Goal: Information Seeking & Learning: Check status

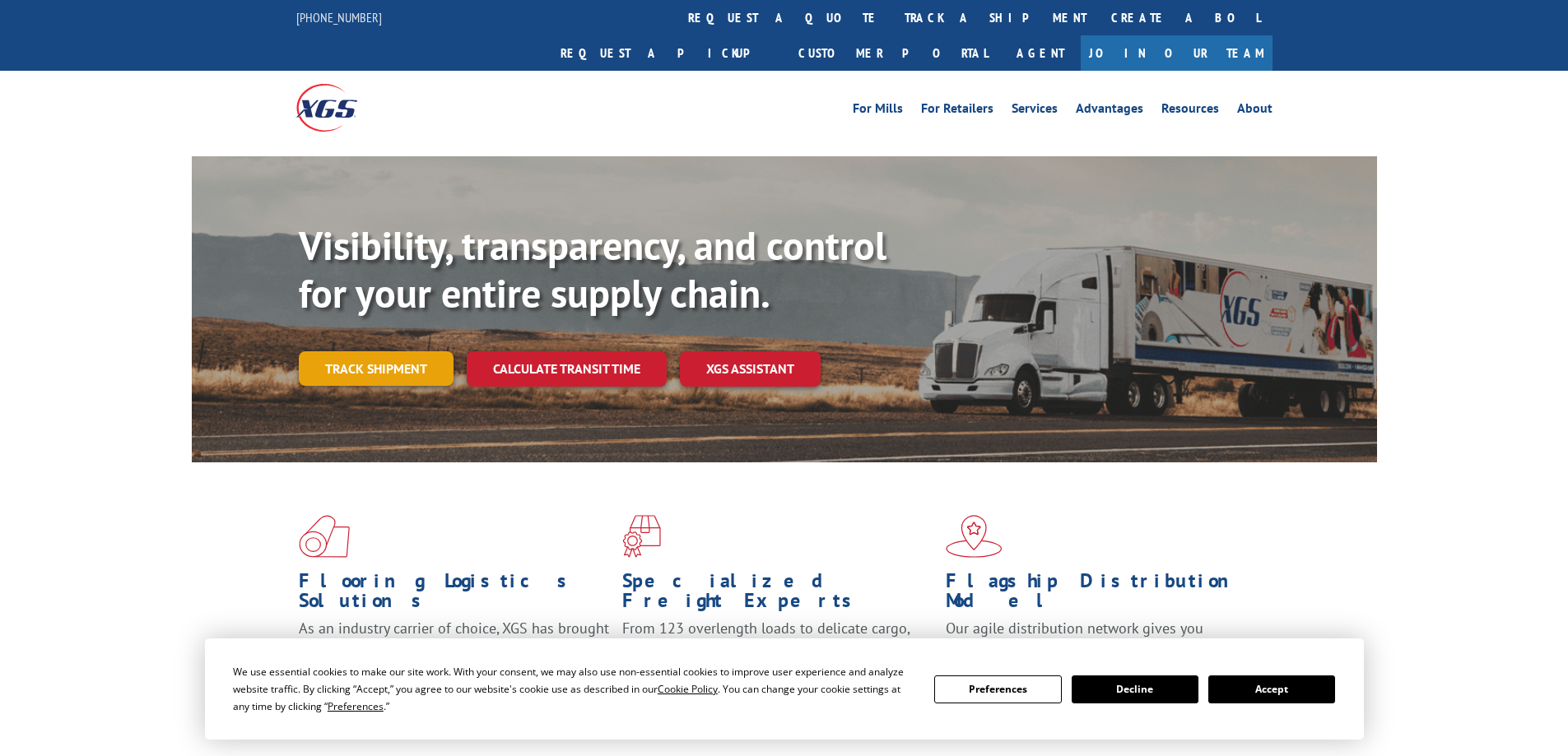
click at [362, 352] on link "Track shipment" at bounding box center [376, 368] width 155 height 34
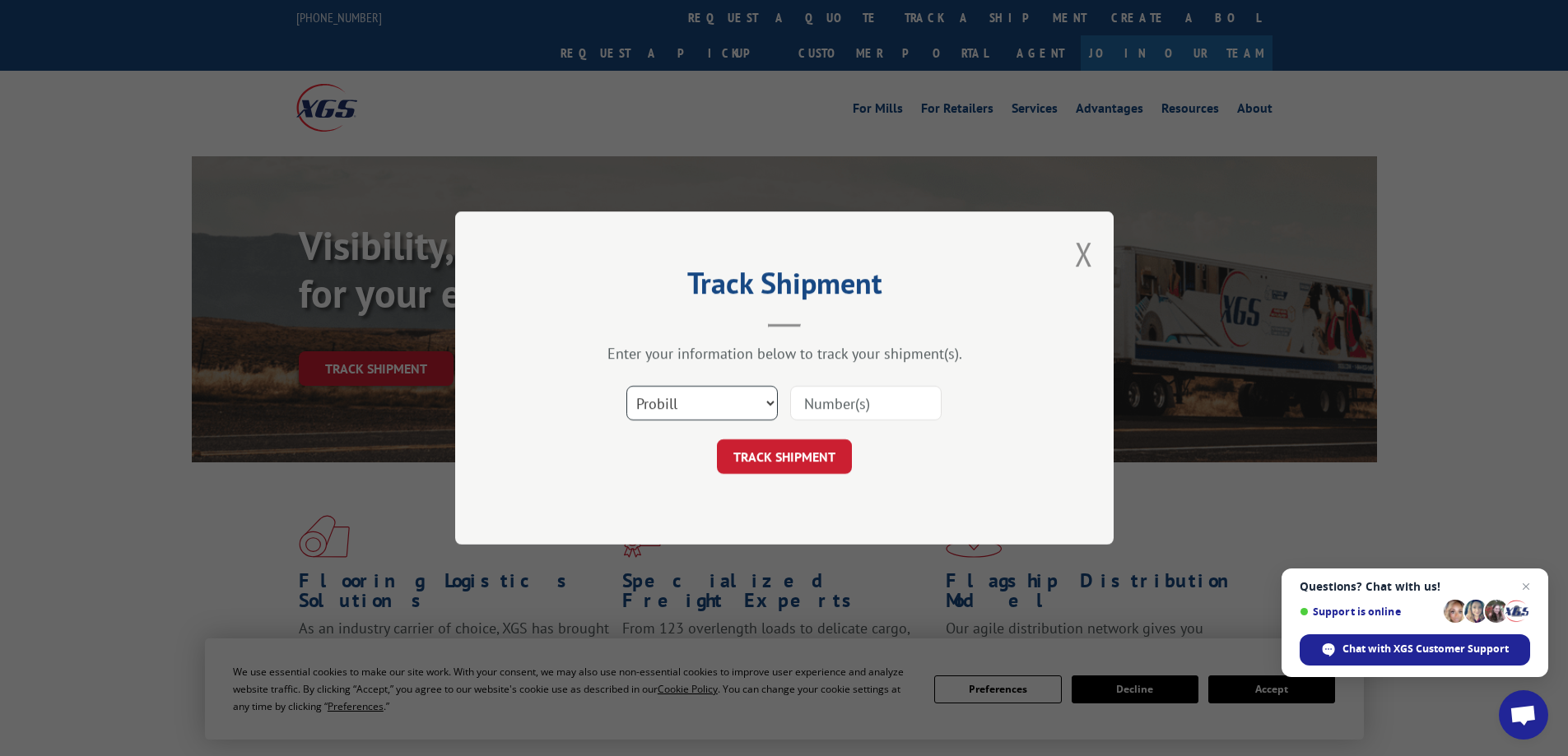
click at [754, 399] on select "Select category... Probill BOL PO" at bounding box center [702, 402] width 151 height 34
select select "po"
click at [627, 386] on select "Select category... Probill BOL PO" at bounding box center [702, 402] width 151 height 34
click at [868, 405] on input at bounding box center [866, 402] width 151 height 34
paste input "02428753"
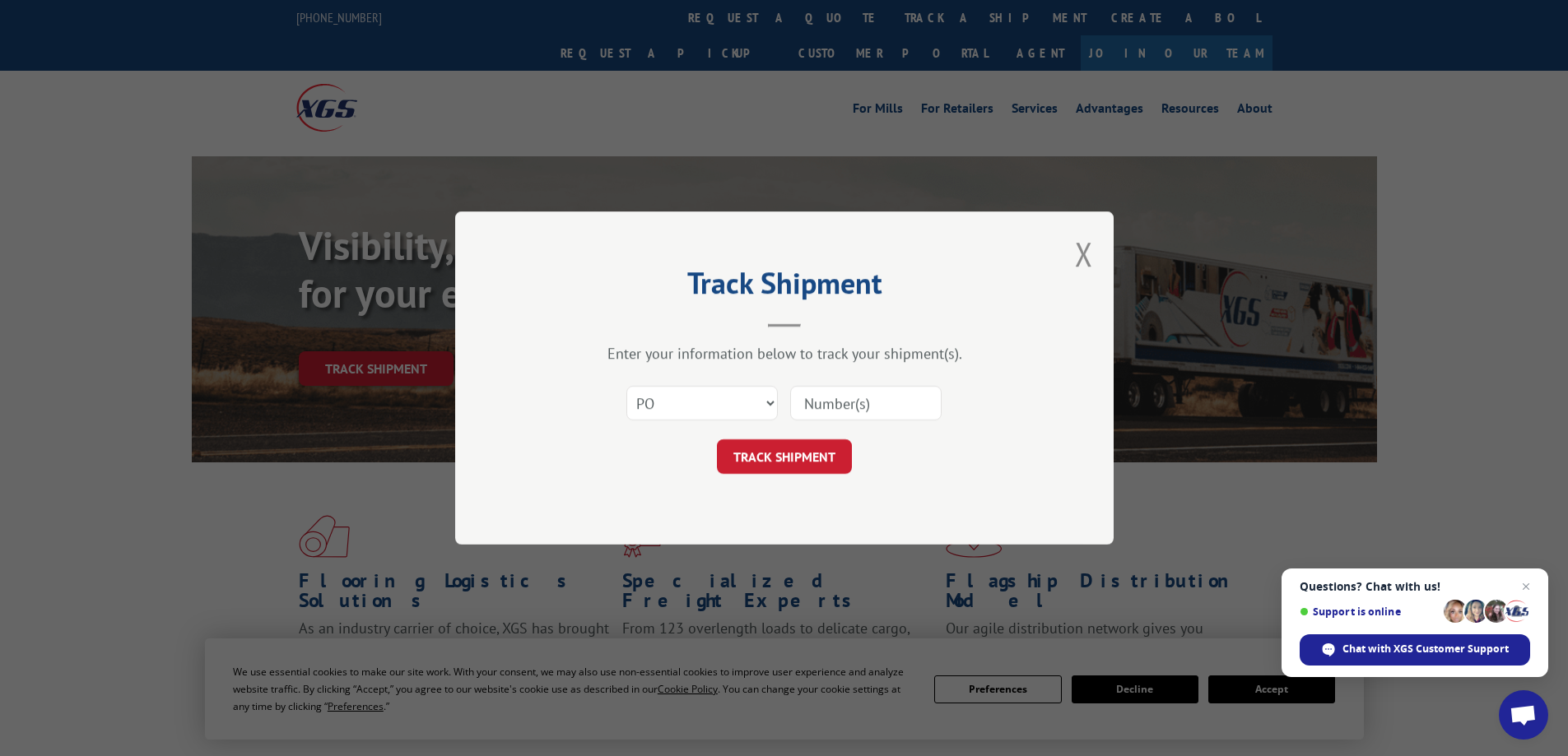
type input "02428753"
click button "TRACK SHIPMENT" at bounding box center [784, 456] width 135 height 34
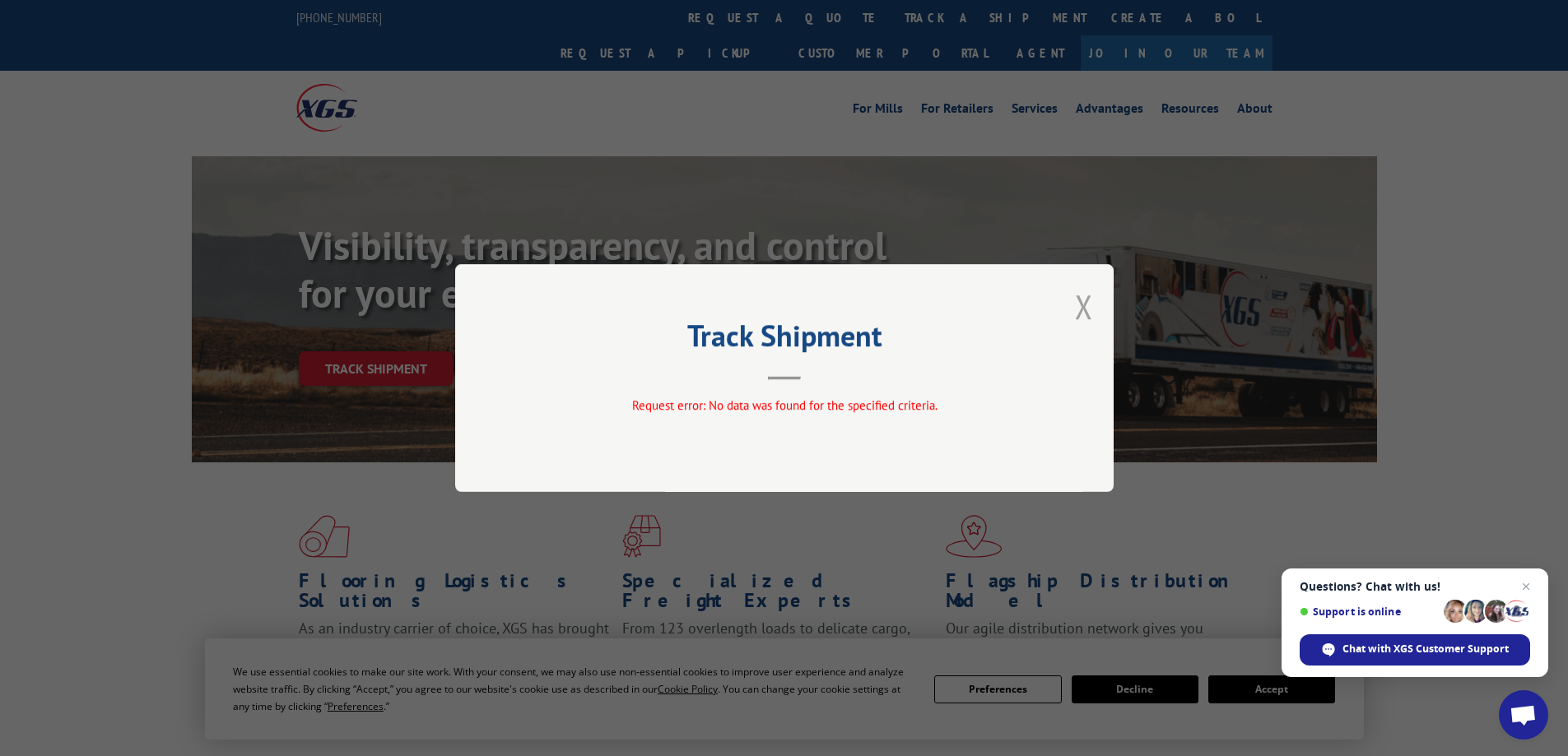
click at [1086, 308] on button "Close modal" at bounding box center [1084, 306] width 18 height 44
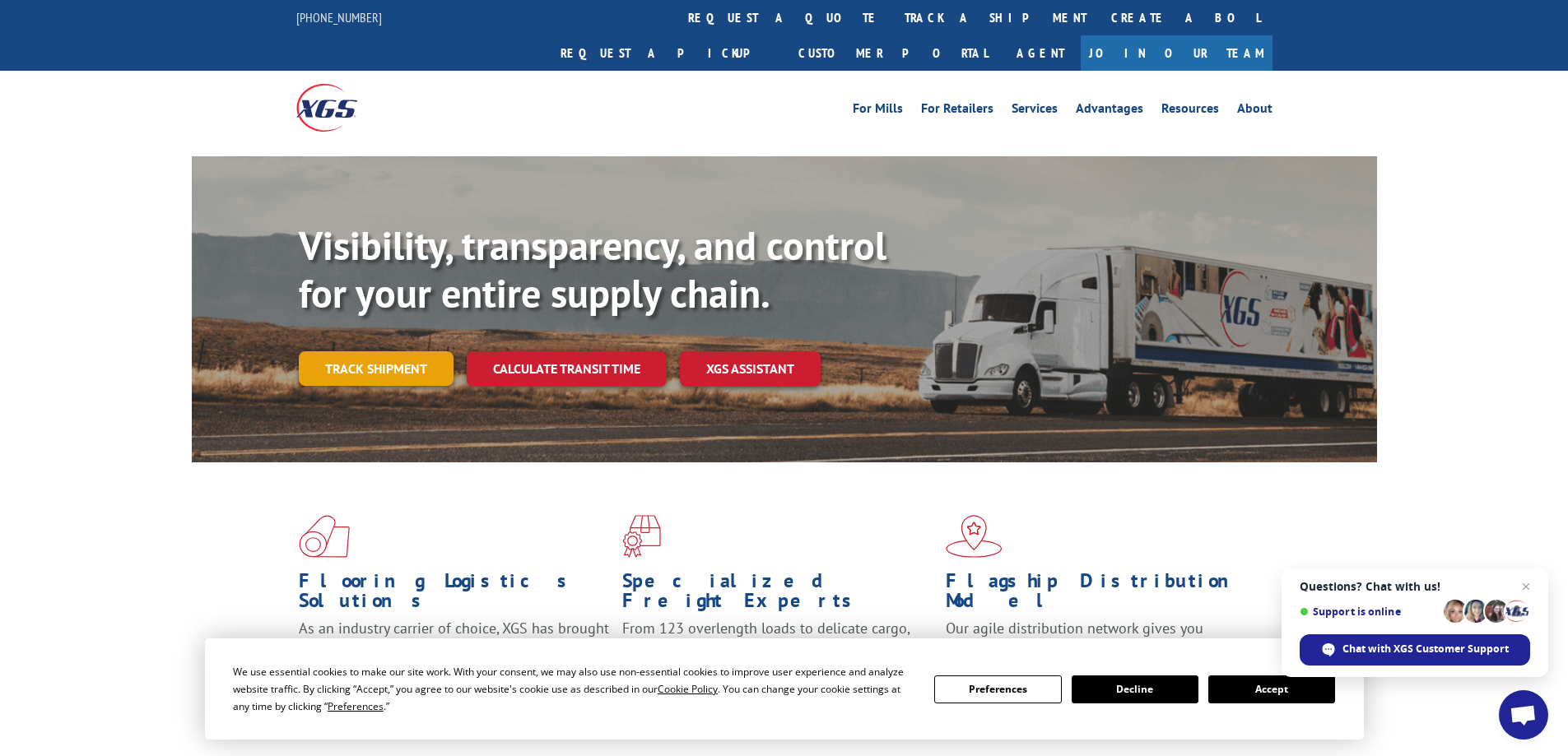
click at [383, 352] on link "Track shipment" at bounding box center [376, 368] width 155 height 34
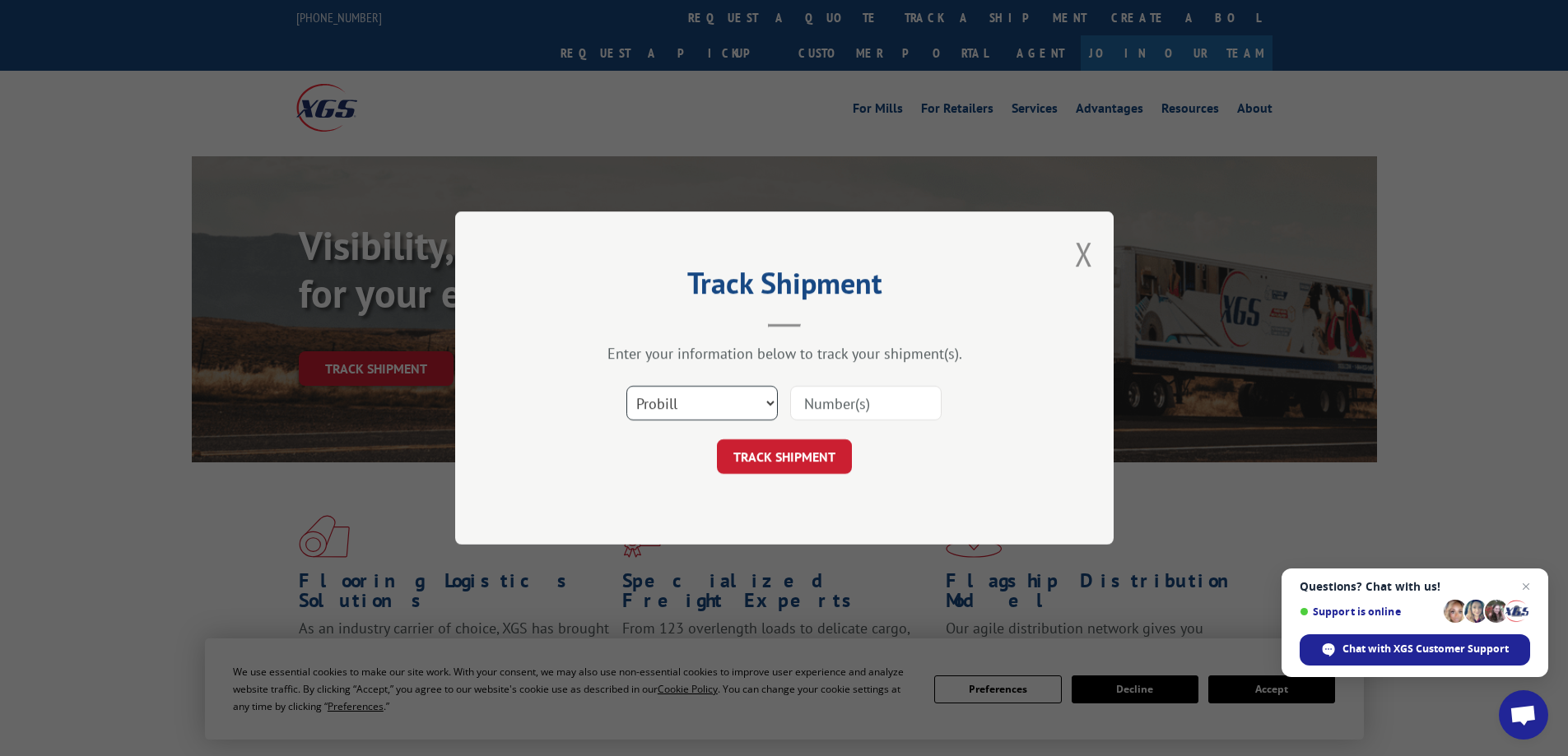
click at [706, 400] on select "Select category... Probill BOL PO" at bounding box center [702, 402] width 151 height 34
select select "po"
click at [627, 386] on select "Select category... Probill BOL PO" at bounding box center [702, 402] width 151 height 34
click at [815, 407] on input at bounding box center [866, 402] width 151 height 34
paste input "02428753"
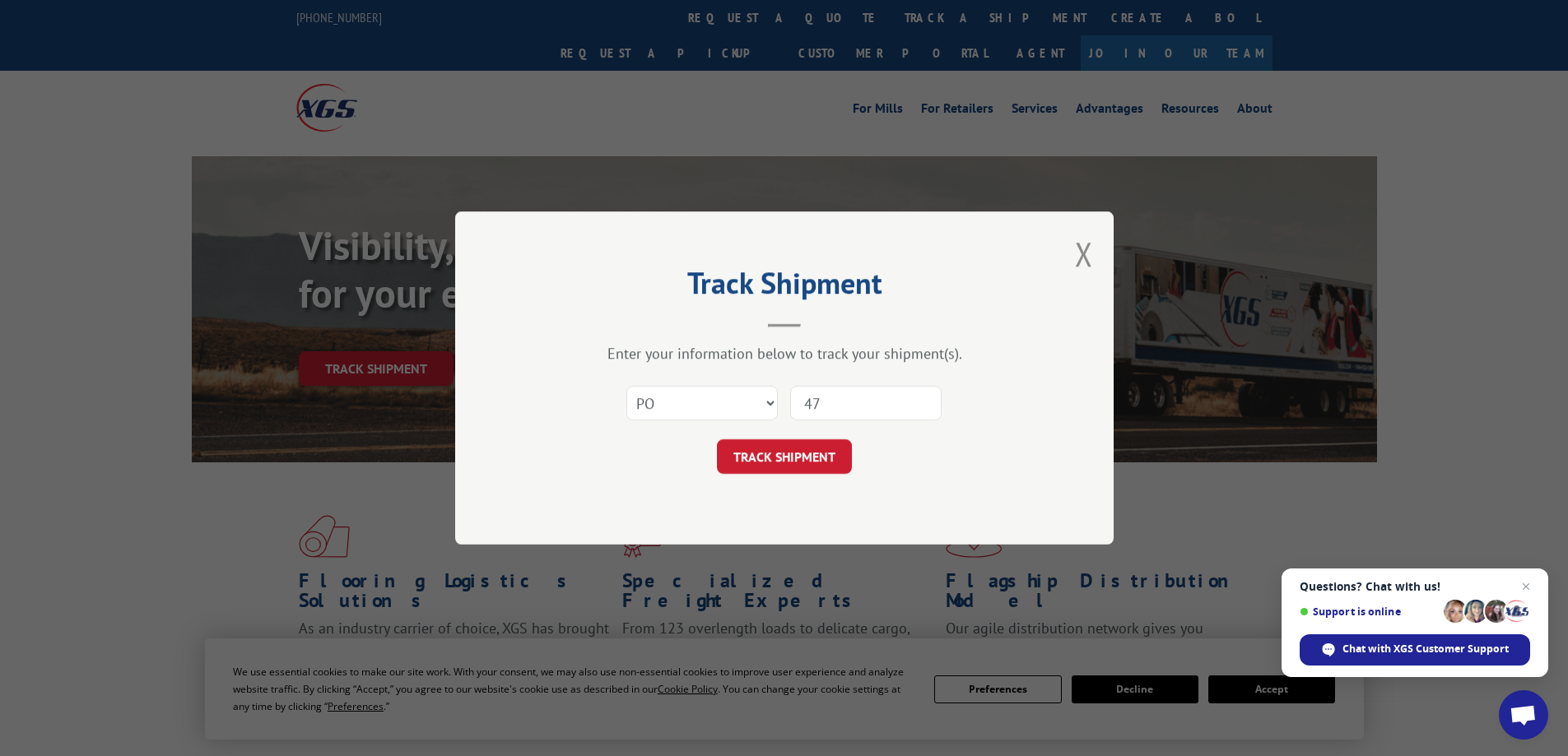
type input "4702428753"
click button "TRACK SHIPMENT" at bounding box center [784, 456] width 135 height 34
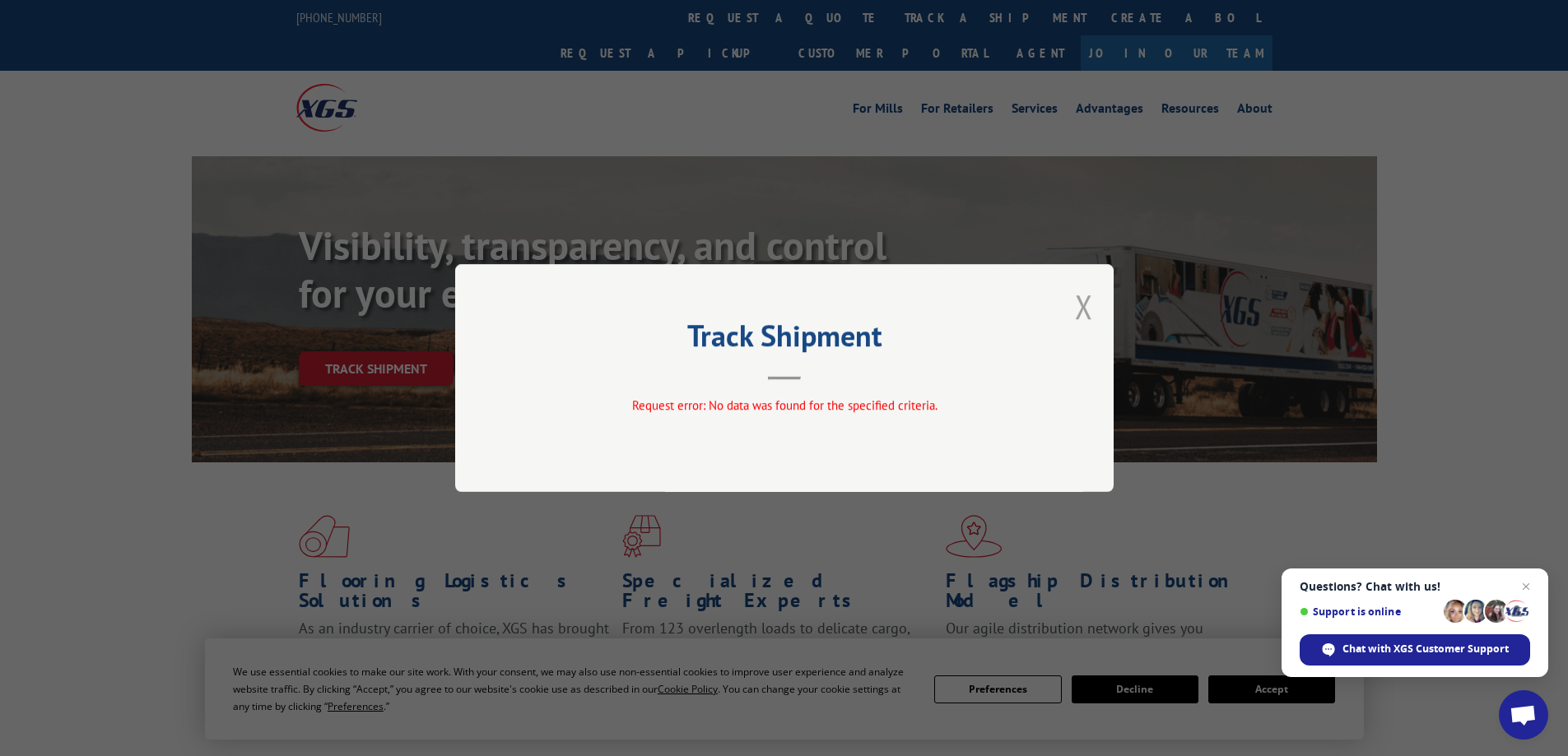
click at [1079, 303] on button "Close modal" at bounding box center [1084, 306] width 18 height 44
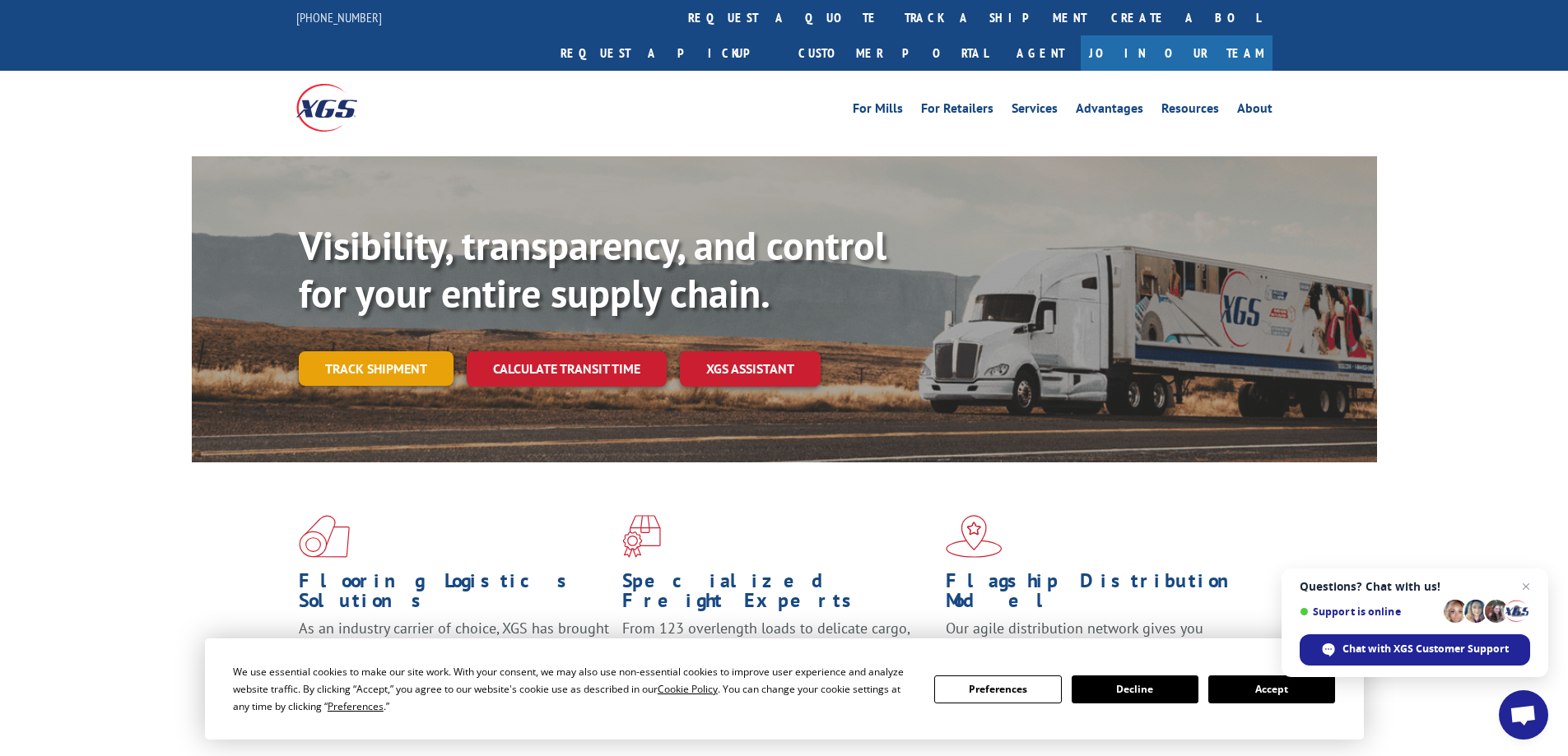
click at [361, 352] on link "Track shipment" at bounding box center [376, 368] width 155 height 34
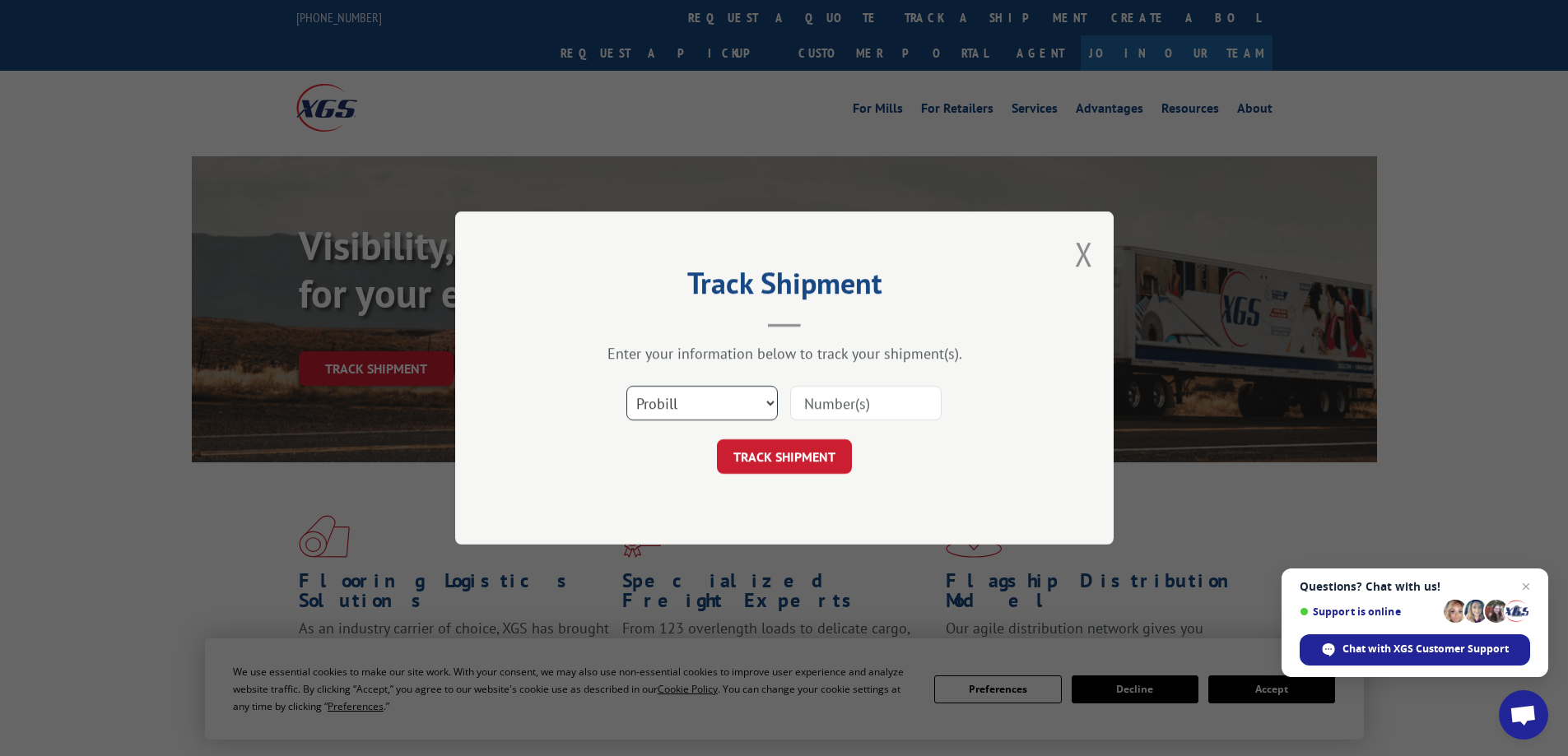
click at [739, 397] on select "Select category... Probill BOL PO" at bounding box center [702, 402] width 151 height 34
select select "po"
click at [627, 386] on select "Select category... Probill BOL PO" at bounding box center [702, 402] width 151 height 34
click at [844, 395] on input at bounding box center [866, 402] width 151 height 34
paste input "02508939"
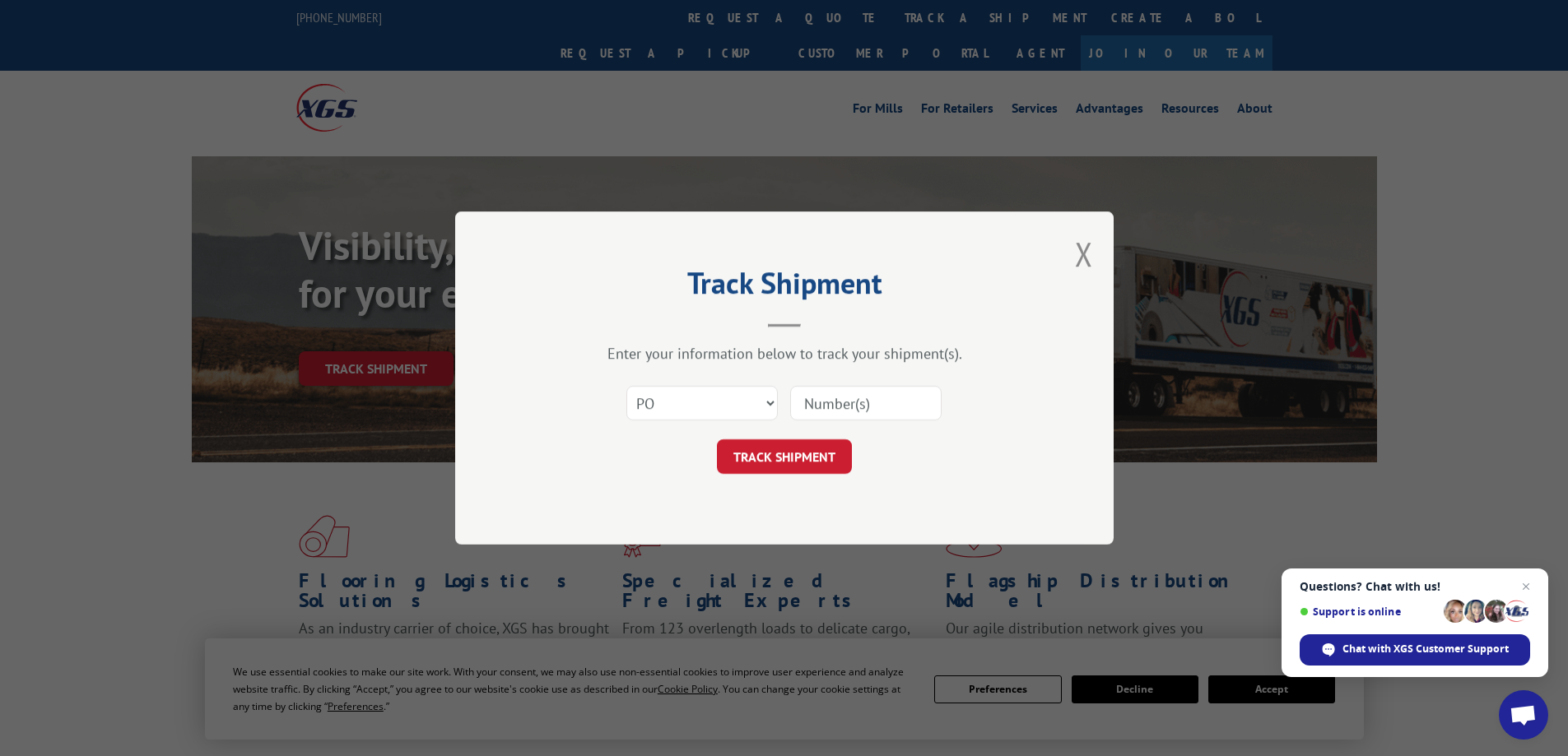
type input "02508939"
click button "TRACK SHIPMENT" at bounding box center [784, 456] width 135 height 34
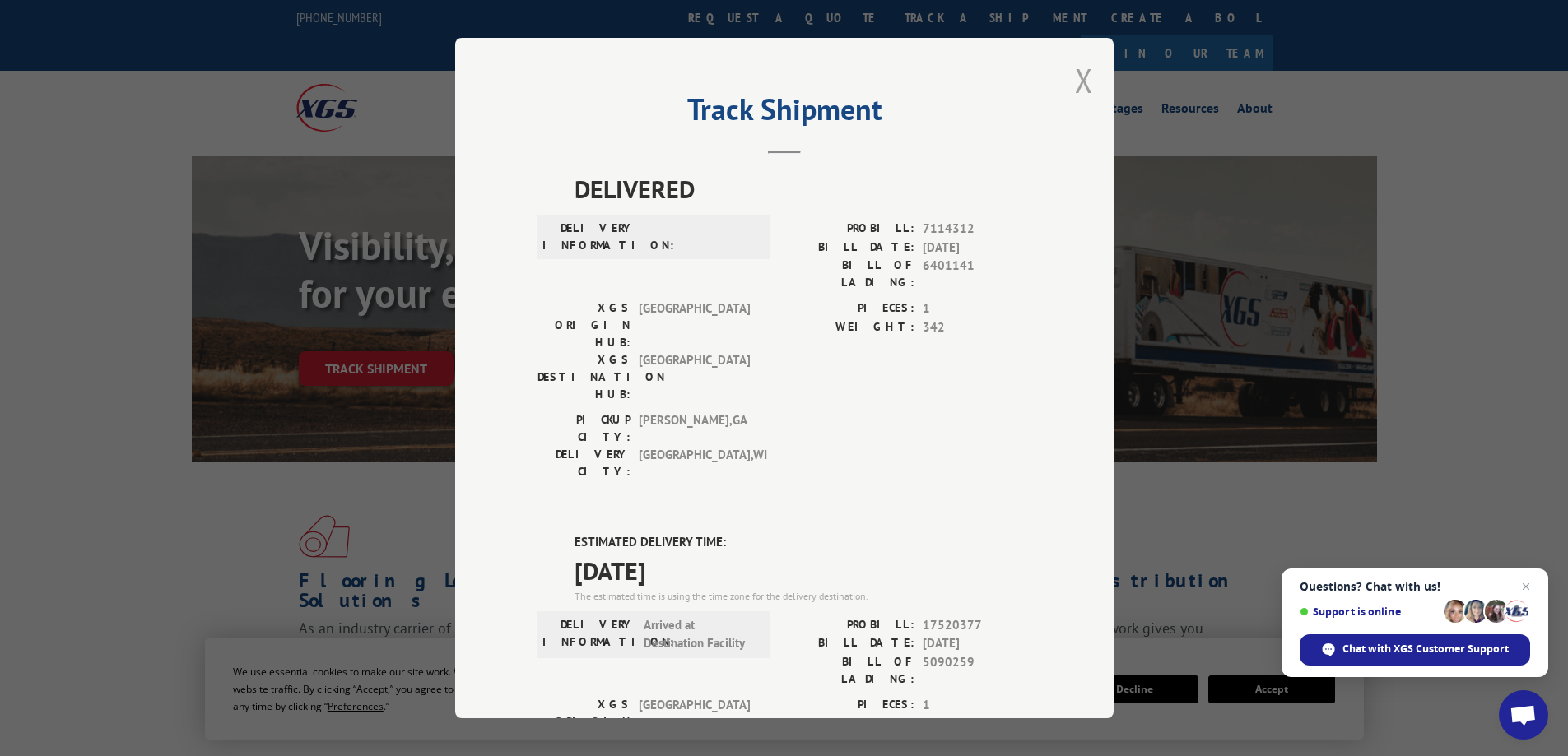
click at [1075, 73] on button "Close modal" at bounding box center [1084, 80] width 18 height 44
